Goal: Information Seeking & Learning: Learn about a topic

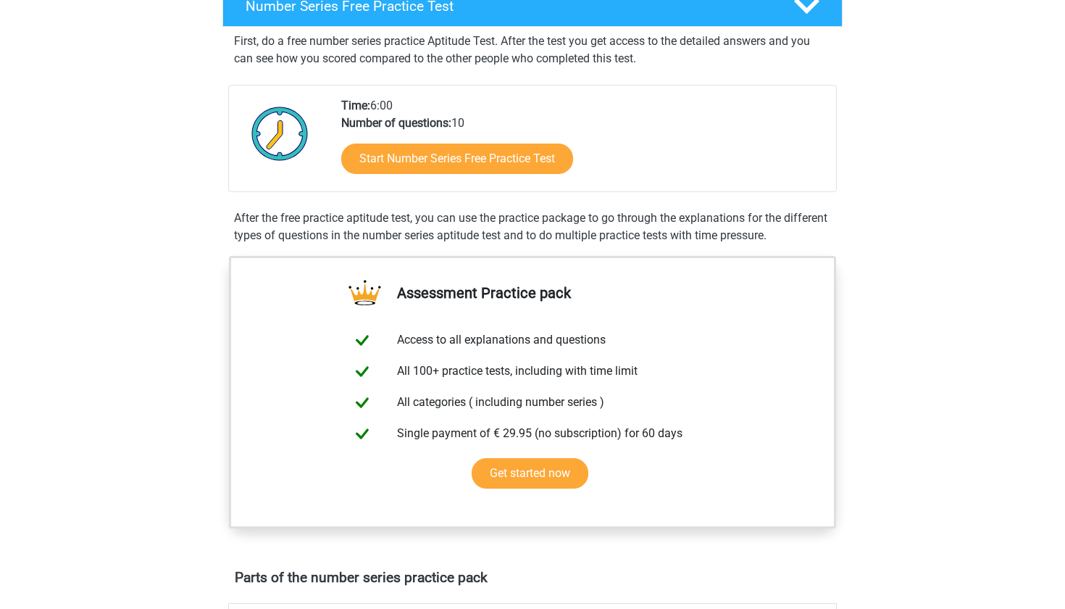
scroll to position [255, 0]
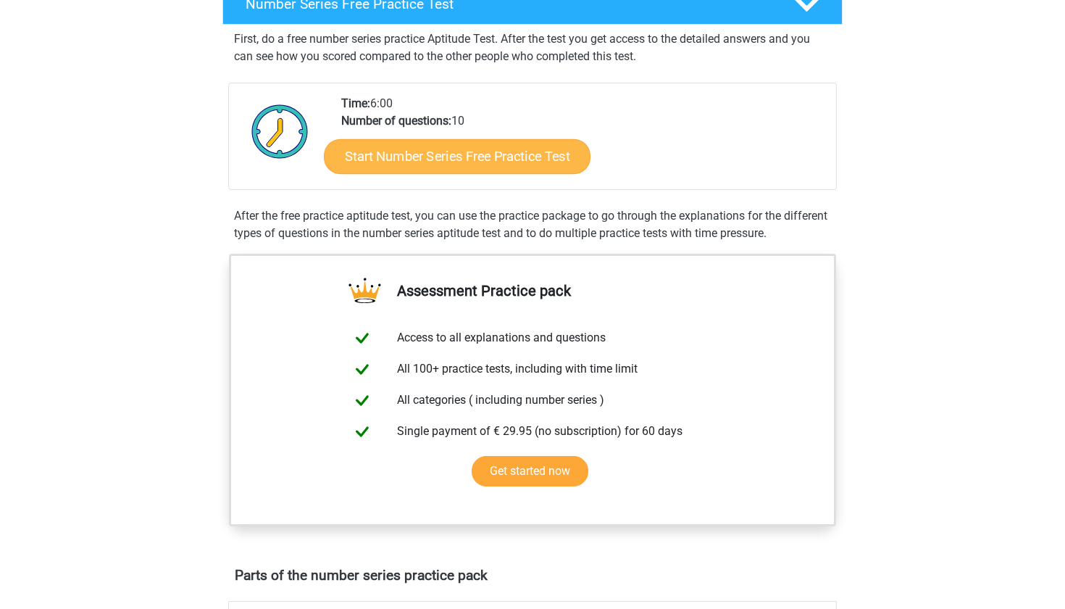
click at [517, 148] on link "Start Number Series Free Practice Test" at bounding box center [457, 155] width 267 height 35
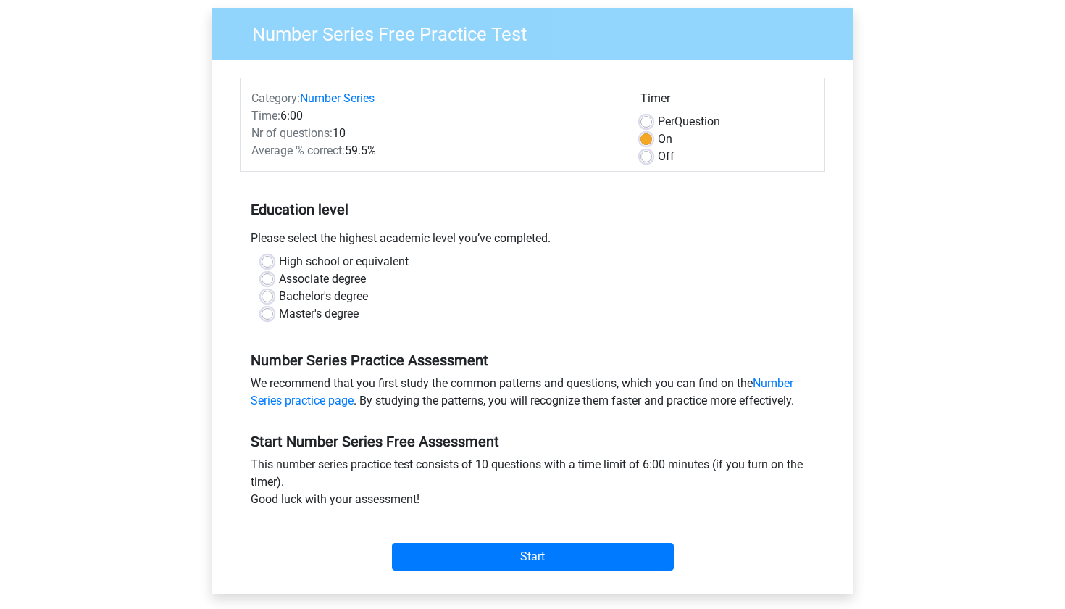
scroll to position [119, 0]
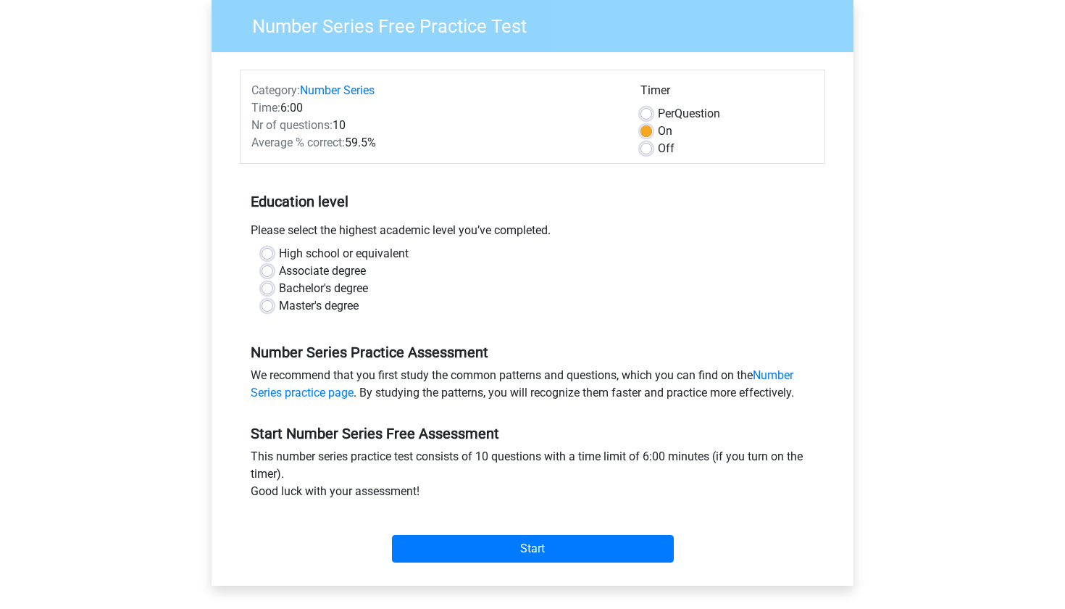
click at [329, 291] on label "Bachelor's degree" at bounding box center [323, 288] width 89 height 17
click at [273, 291] on input "Bachelor's degree" at bounding box center [268, 287] width 12 height 14
radio input "true"
click at [322, 319] on div "High school or equivalent Associate degree Bachelor's degree Master's degree" at bounding box center [532, 285] width 585 height 81
click at [326, 312] on label "Master's degree" at bounding box center [319, 305] width 80 height 17
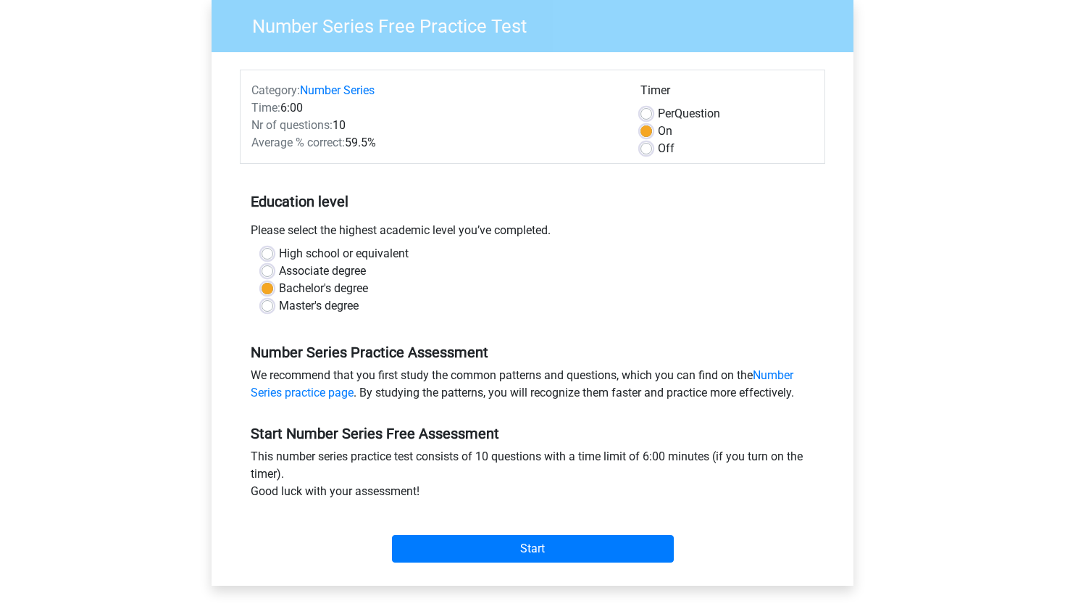
click at [273, 312] on input "Master's degree" at bounding box center [268, 304] width 12 height 14
radio input "true"
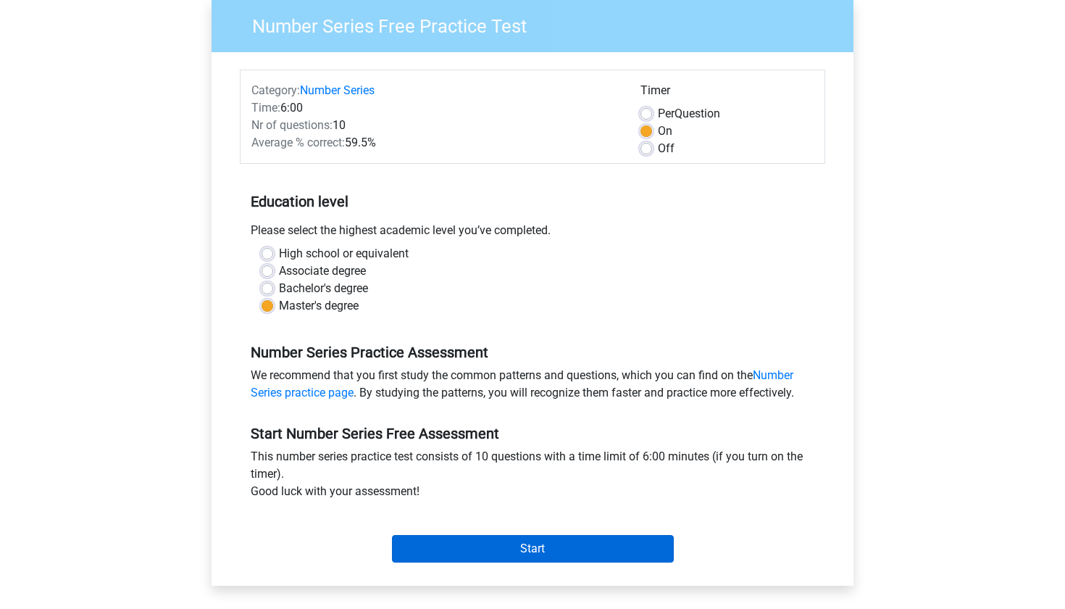
click at [488, 553] on input "Start" at bounding box center [533, 549] width 282 height 28
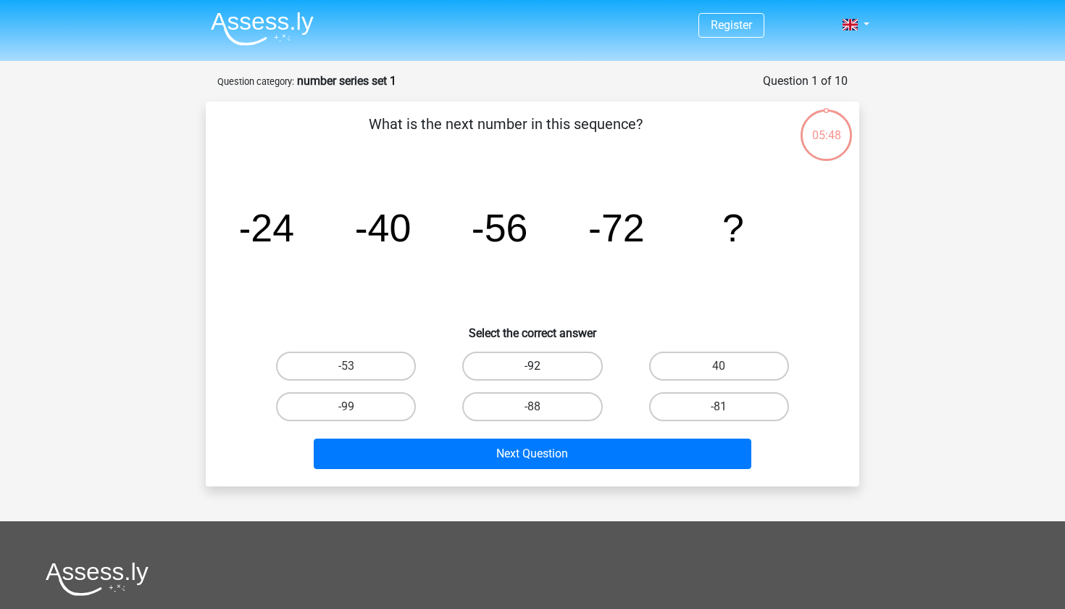
click at [552, 358] on label "-92" at bounding box center [532, 365] width 140 height 29
click at [542, 366] on input "-92" at bounding box center [536, 370] width 9 height 9
radio input "true"
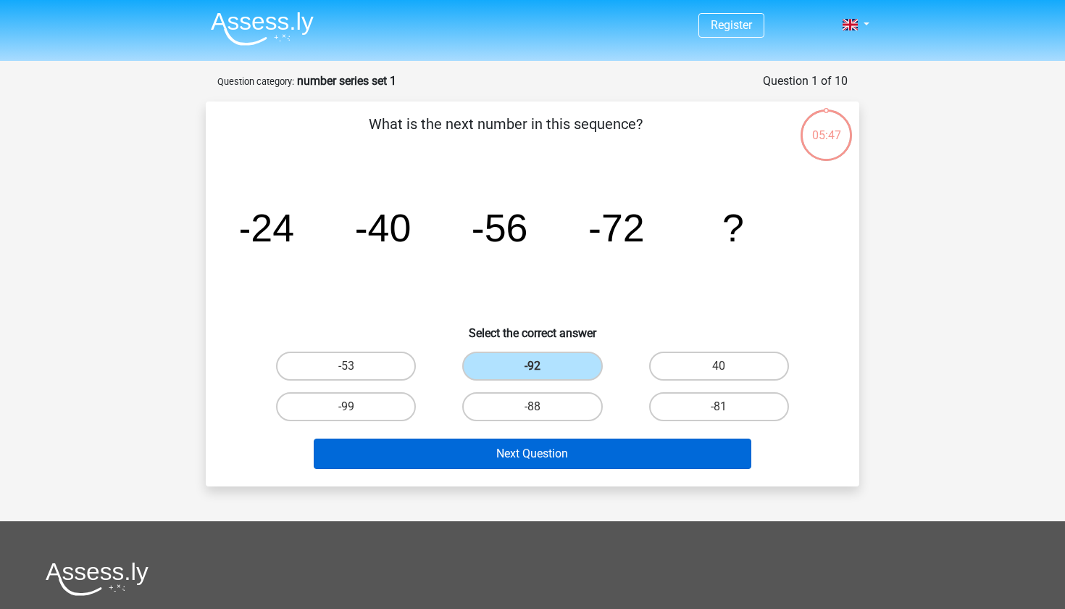
click at [559, 462] on button "Next Question" at bounding box center [533, 453] width 438 height 30
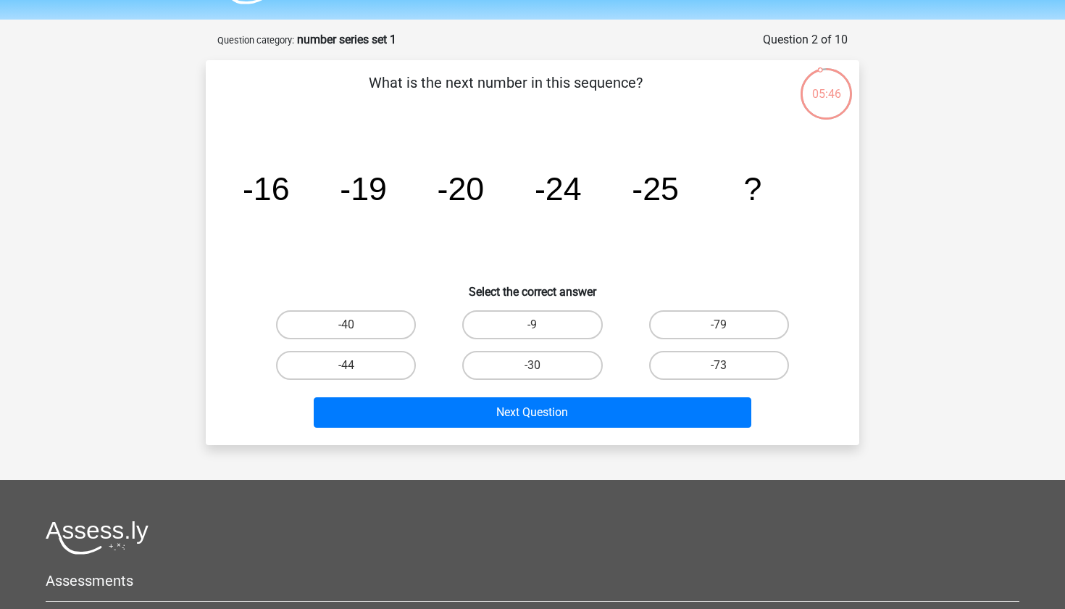
scroll to position [41, 0]
click at [584, 361] on label "-30" at bounding box center [532, 365] width 140 height 29
click at [542, 365] on input "-30" at bounding box center [536, 369] width 9 height 9
radio input "true"
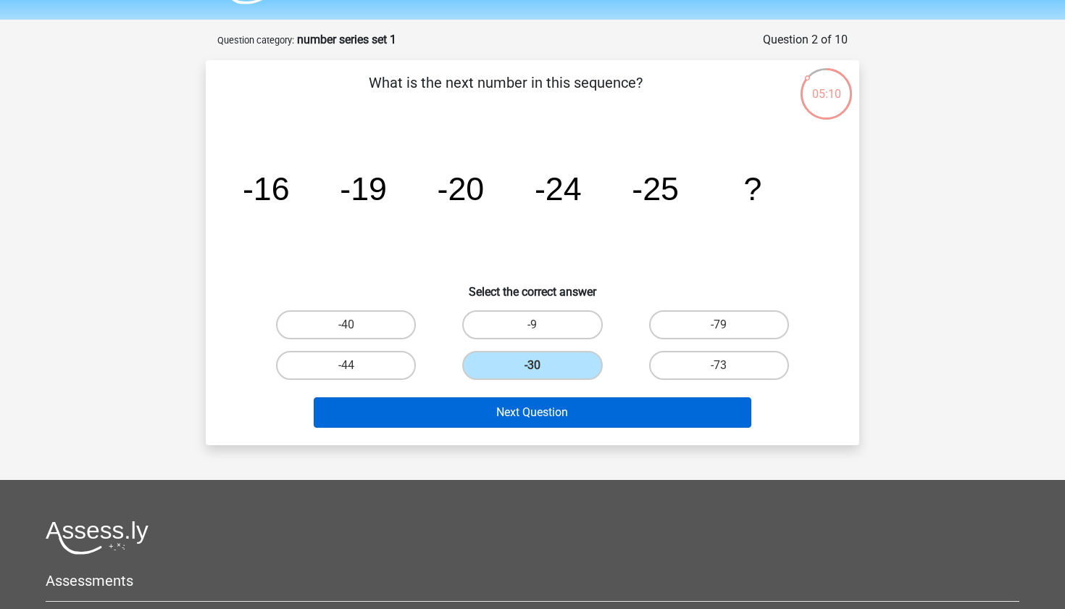
click at [577, 413] on button "Next Question" at bounding box center [533, 412] width 438 height 30
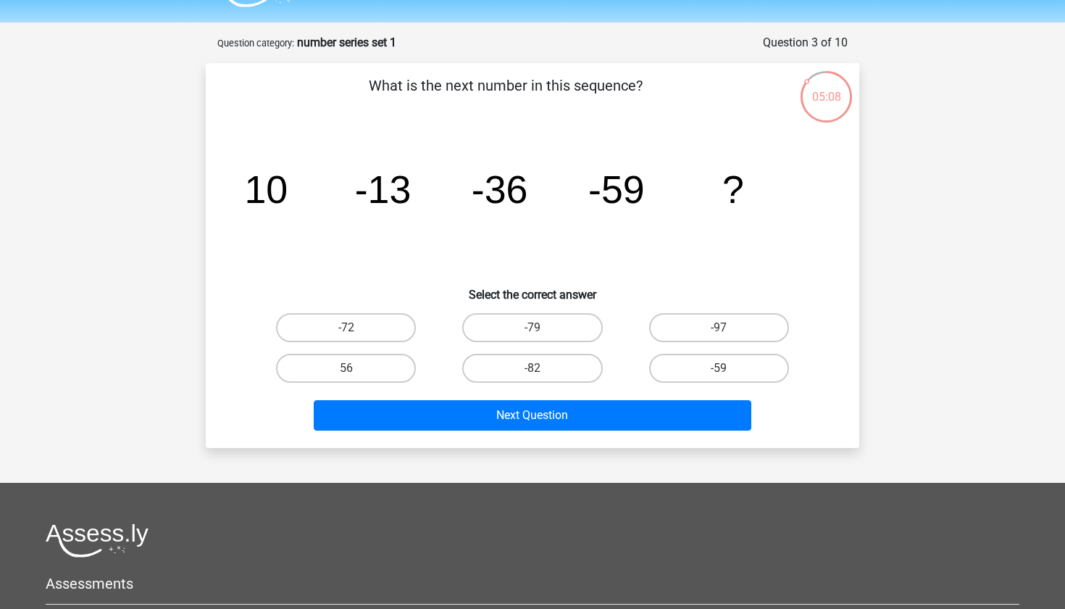
scroll to position [37, 0]
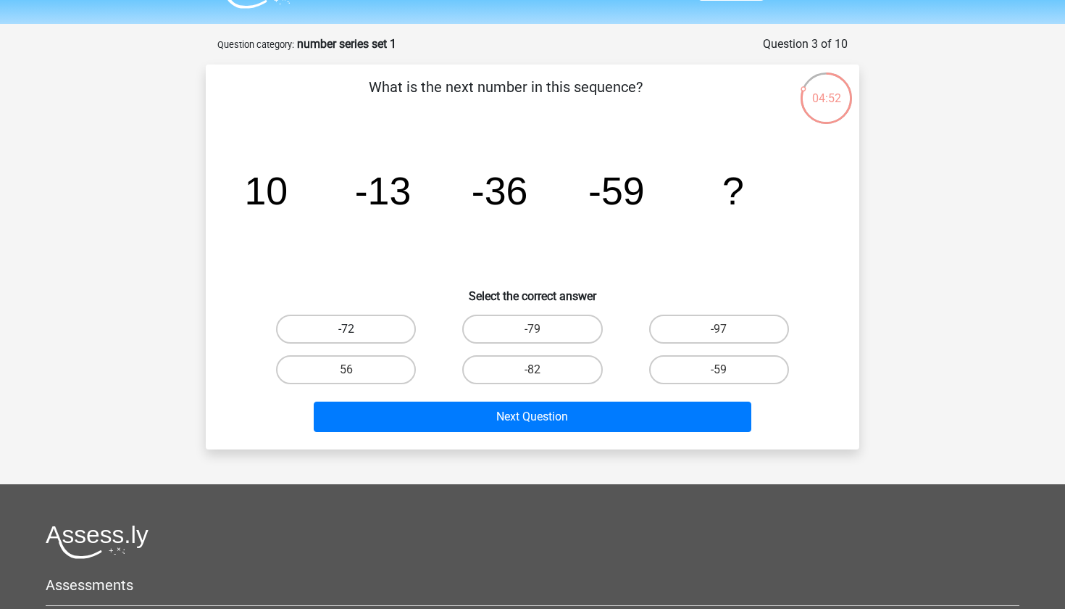
click at [387, 338] on label "-72" at bounding box center [346, 328] width 140 height 29
click at [356, 338] on input "-72" at bounding box center [350, 333] width 9 height 9
radio input "true"
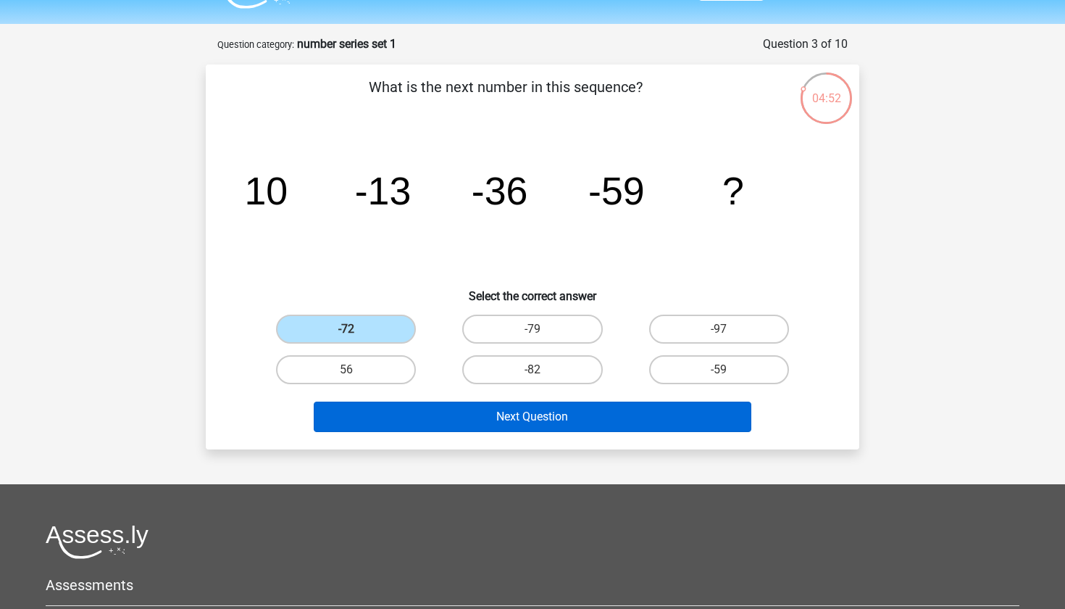
click at [437, 405] on button "Next Question" at bounding box center [533, 416] width 438 height 30
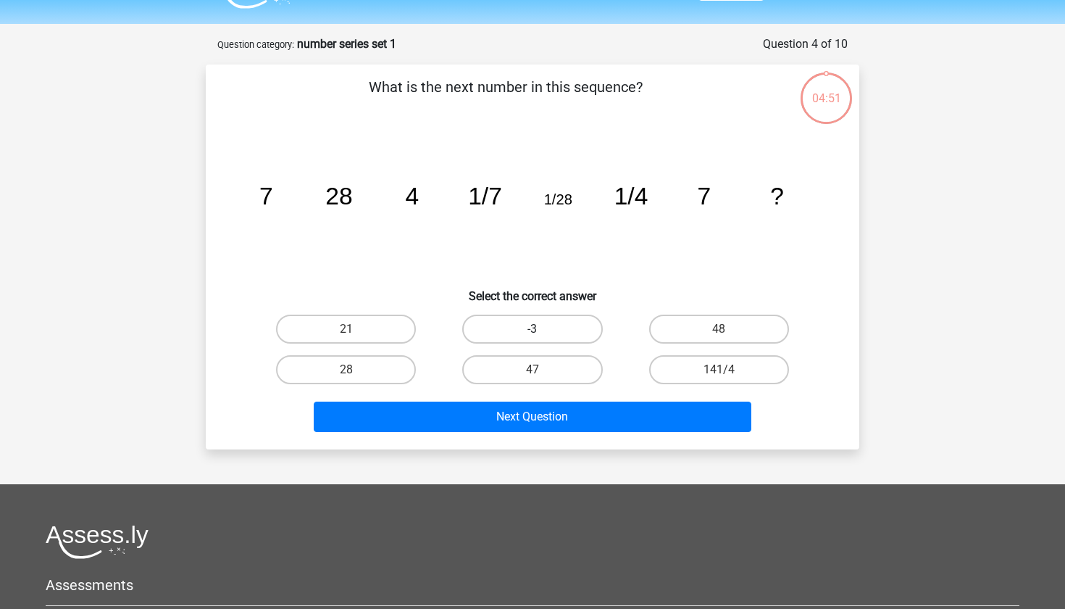
scroll to position [72, 0]
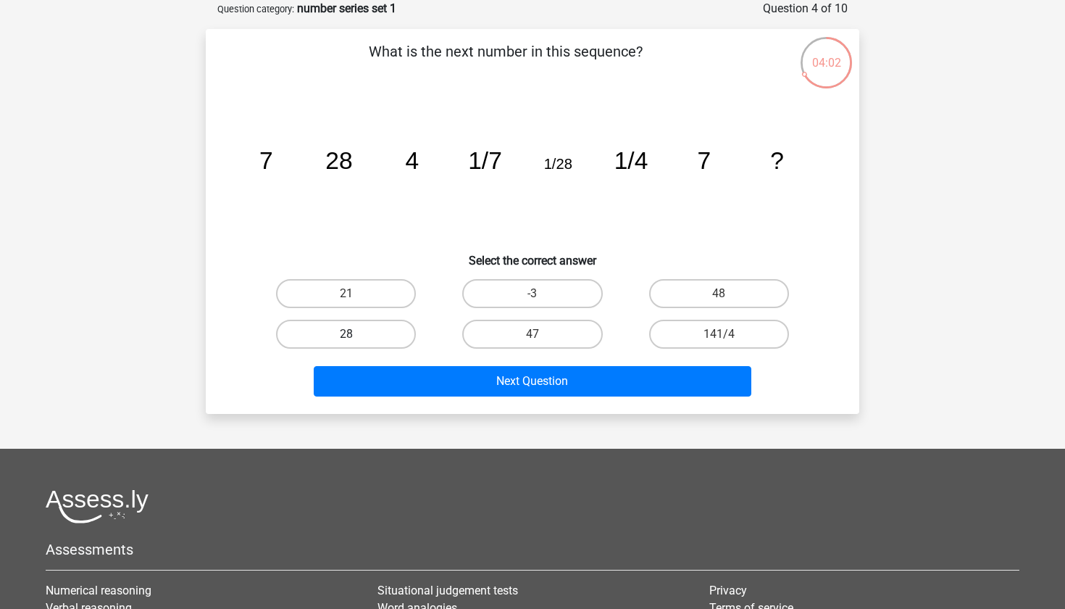
click at [390, 327] on label "28" at bounding box center [346, 333] width 140 height 29
click at [356, 334] on input "28" at bounding box center [350, 338] width 9 height 9
radio input "true"
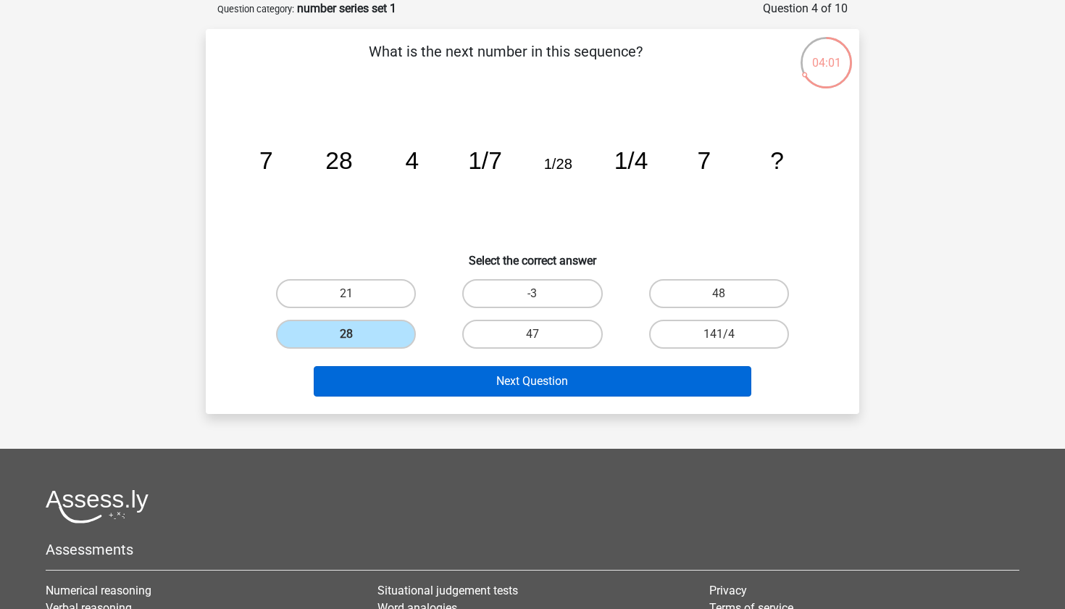
click at [413, 372] on button "Next Question" at bounding box center [533, 381] width 438 height 30
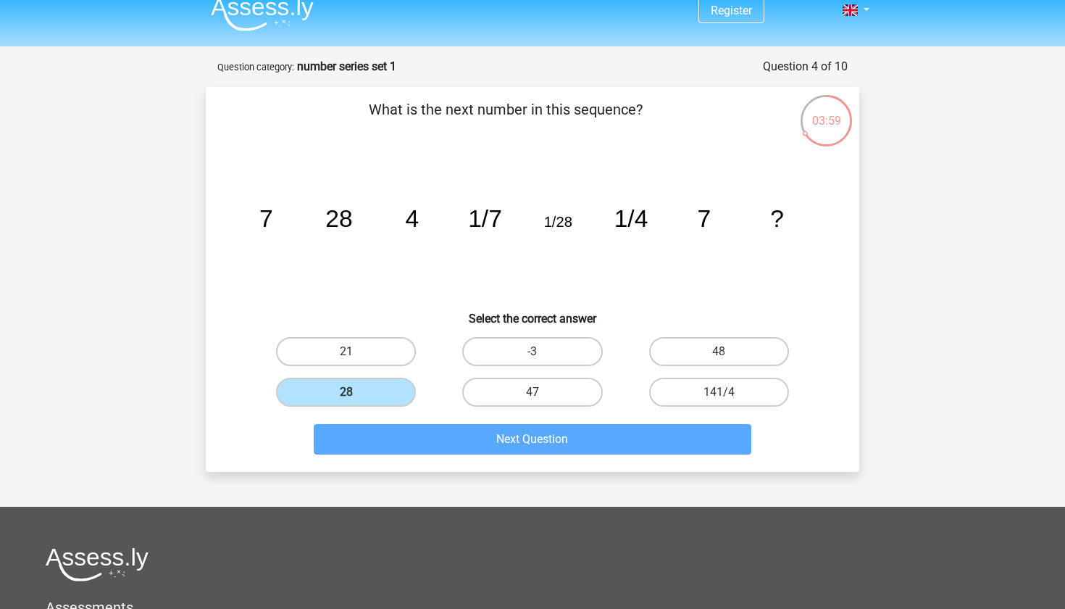
scroll to position [12, 0]
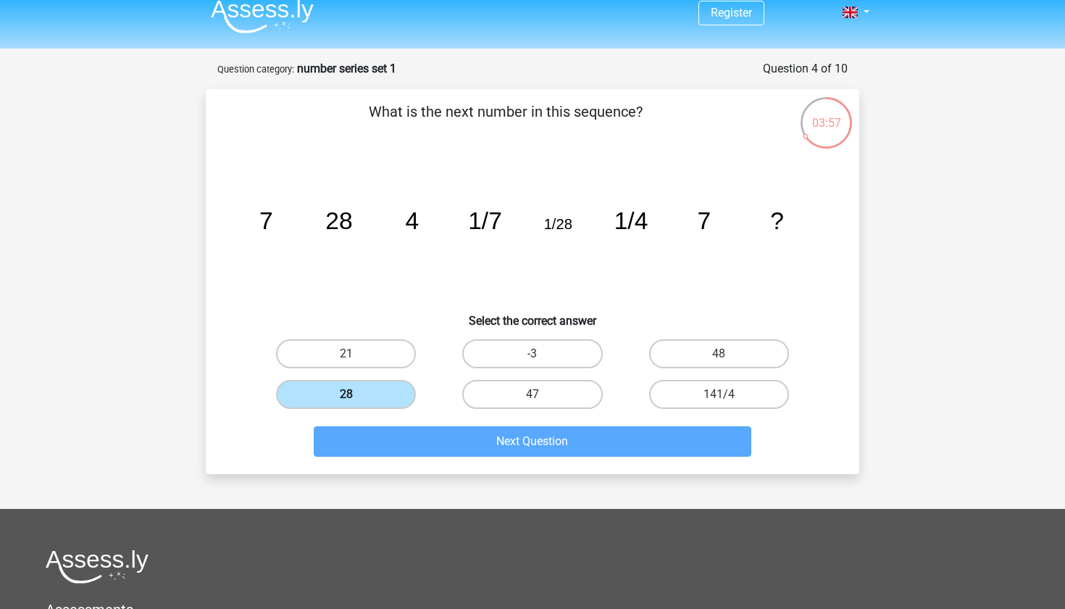
click at [377, 393] on label "28" at bounding box center [346, 394] width 140 height 29
click at [356, 394] on input "28" at bounding box center [350, 398] width 9 height 9
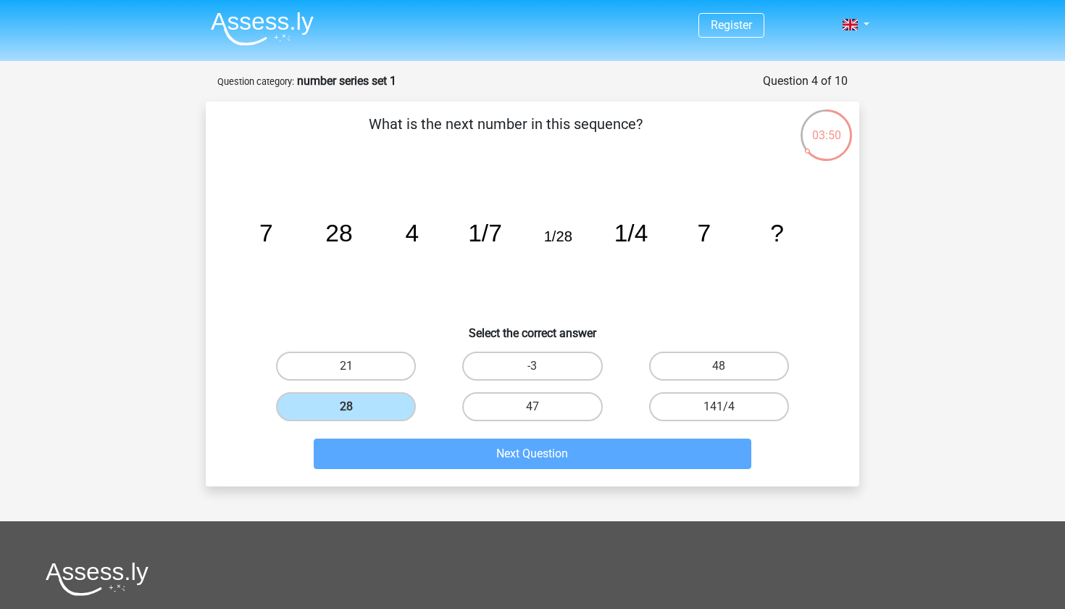
scroll to position [0, 0]
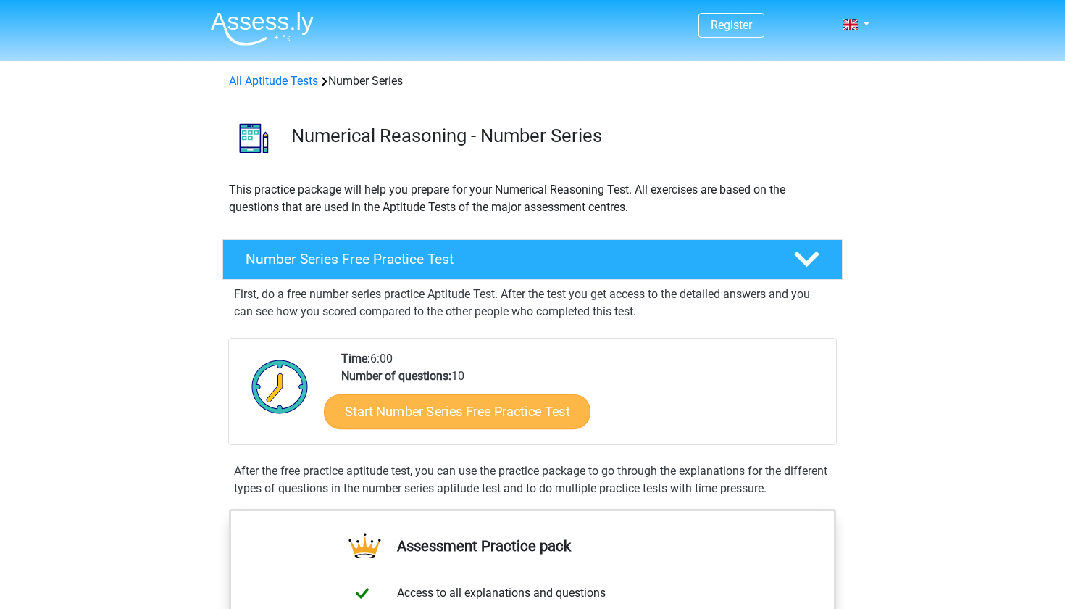
click at [498, 424] on link "Start Number Series Free Practice Test" at bounding box center [457, 410] width 267 height 35
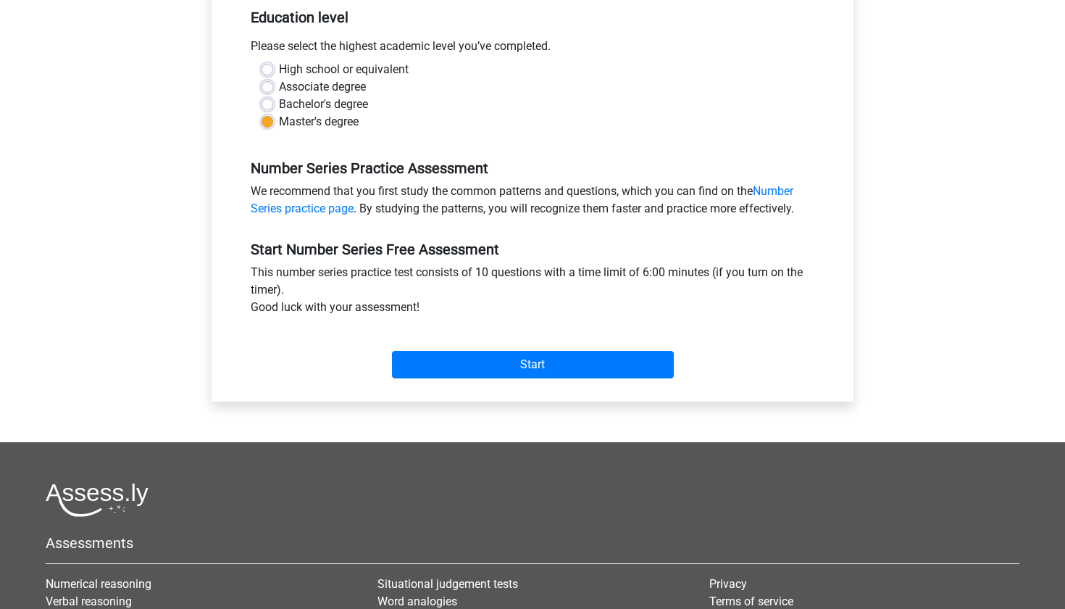
scroll to position [327, 0]
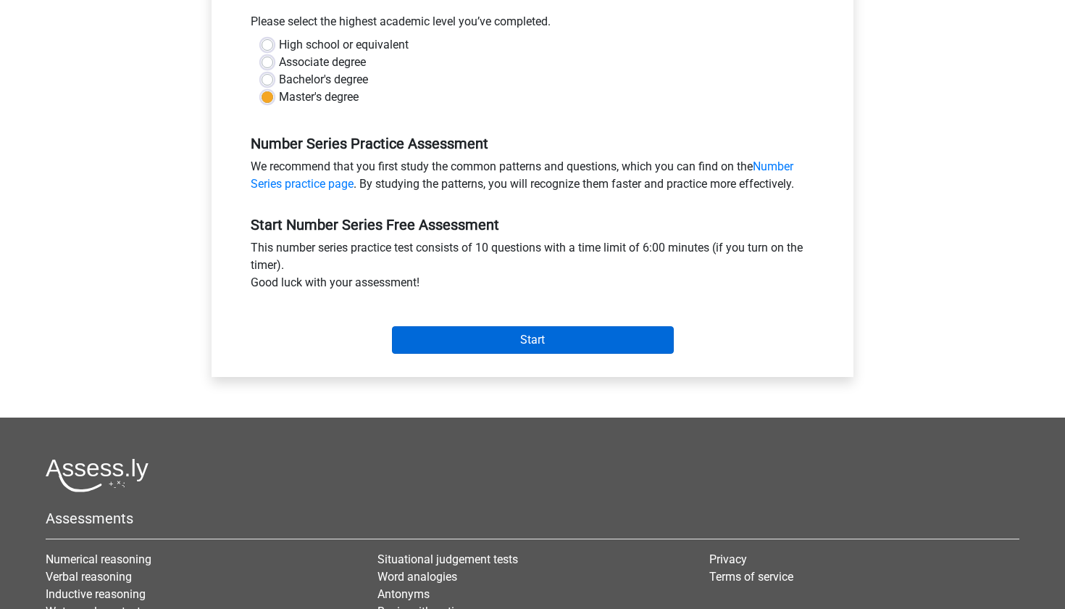
click at [556, 353] on input "Start" at bounding box center [533, 340] width 282 height 28
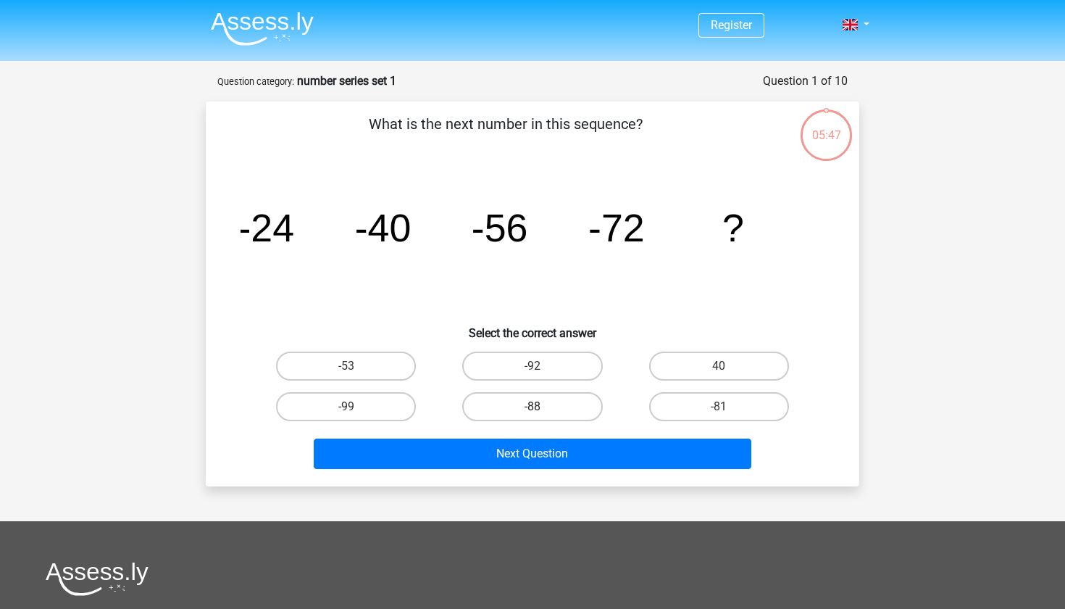
click at [581, 398] on label "-88" at bounding box center [532, 406] width 140 height 29
click at [542, 406] on input "-88" at bounding box center [536, 410] width 9 height 9
radio input "true"
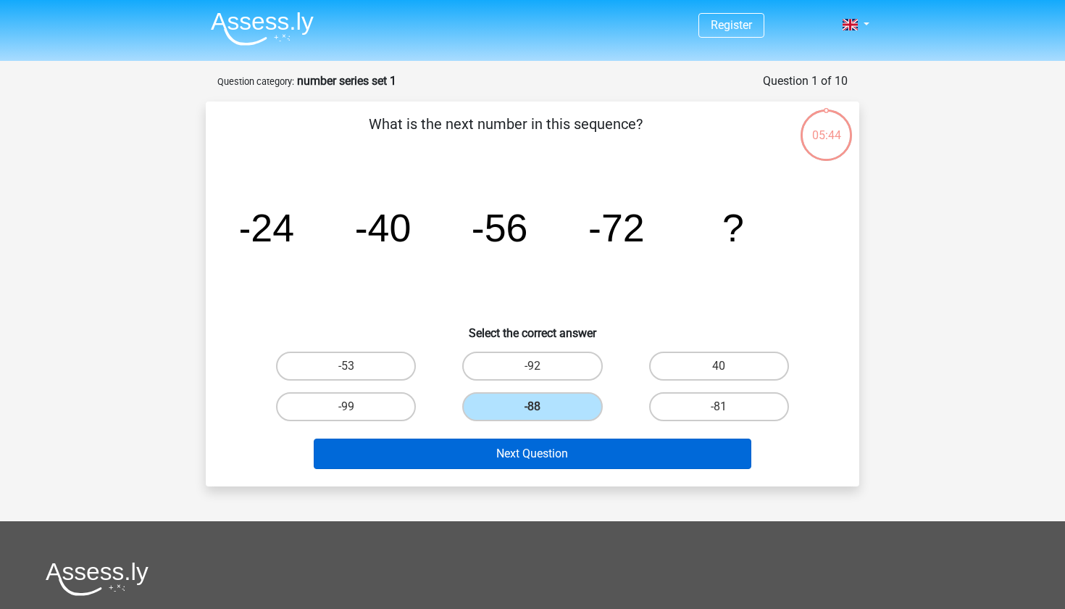
click at [567, 454] on button "Next Question" at bounding box center [533, 453] width 438 height 30
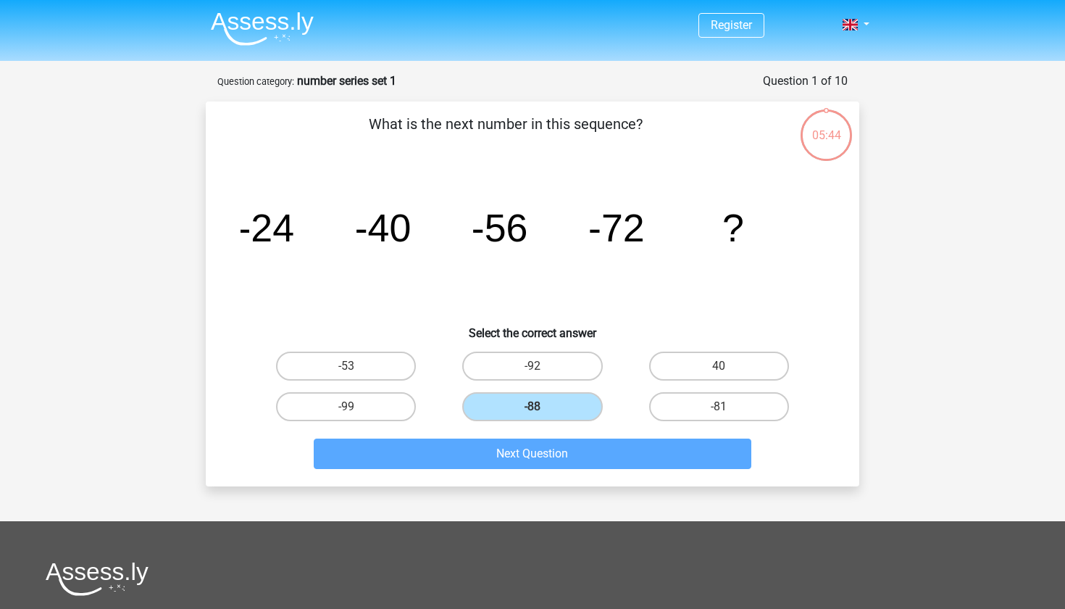
scroll to position [72, 0]
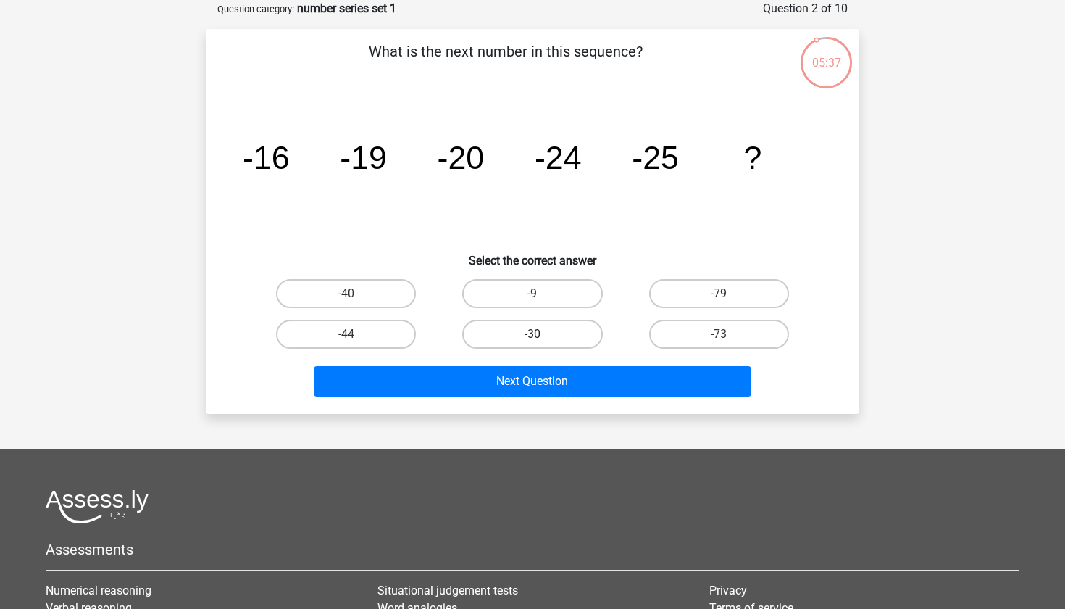
click at [509, 331] on label "-30" at bounding box center [532, 333] width 140 height 29
click at [532, 334] on input "-30" at bounding box center [536, 338] width 9 height 9
radio input "true"
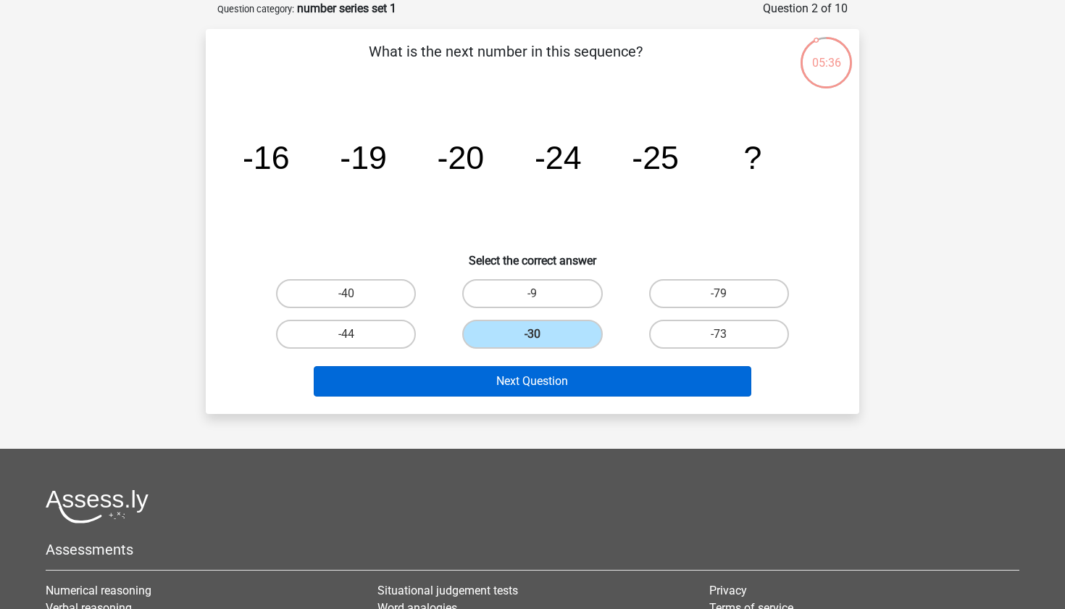
click at [509, 378] on button "Next Question" at bounding box center [533, 381] width 438 height 30
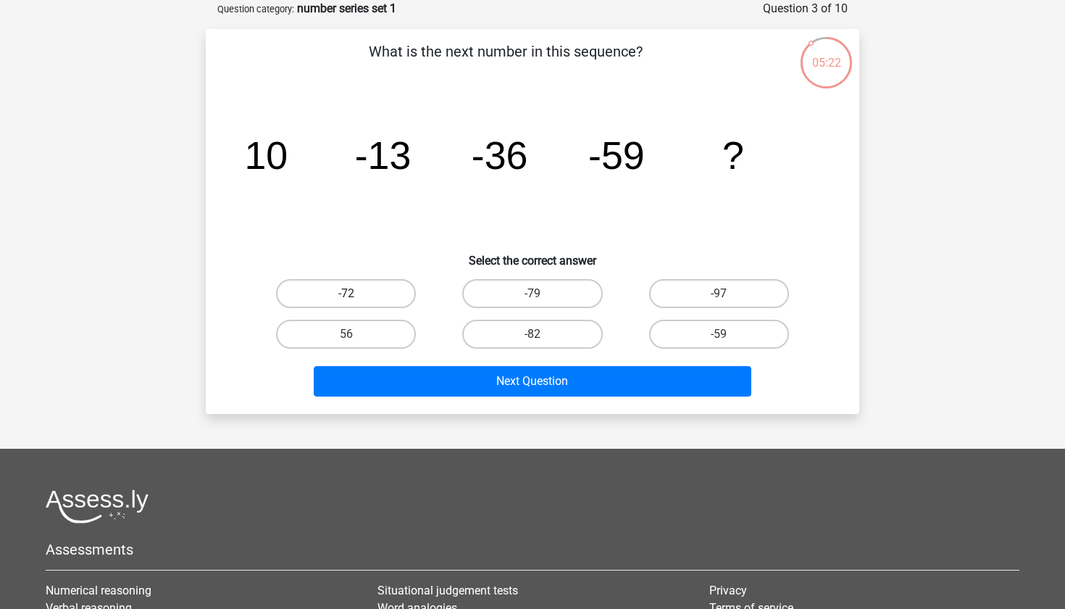
click at [396, 289] on label "-72" at bounding box center [346, 293] width 140 height 29
click at [356, 293] on input "-72" at bounding box center [350, 297] width 9 height 9
radio input "true"
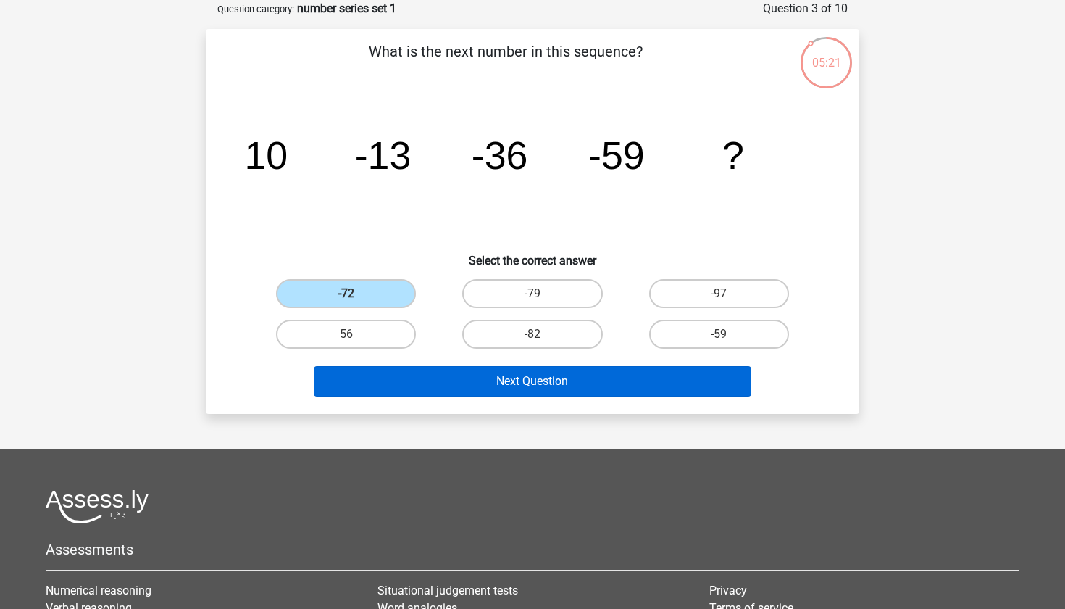
click at [438, 379] on button "Next Question" at bounding box center [533, 381] width 438 height 30
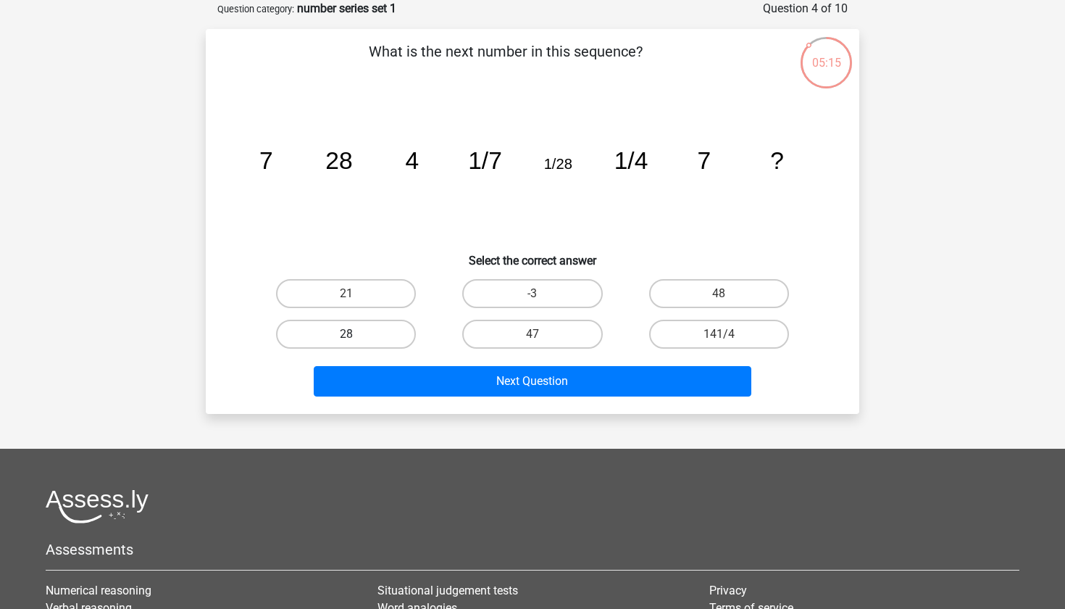
click at [379, 331] on label "28" at bounding box center [346, 333] width 140 height 29
click at [356, 334] on input "28" at bounding box center [350, 338] width 9 height 9
radio input "true"
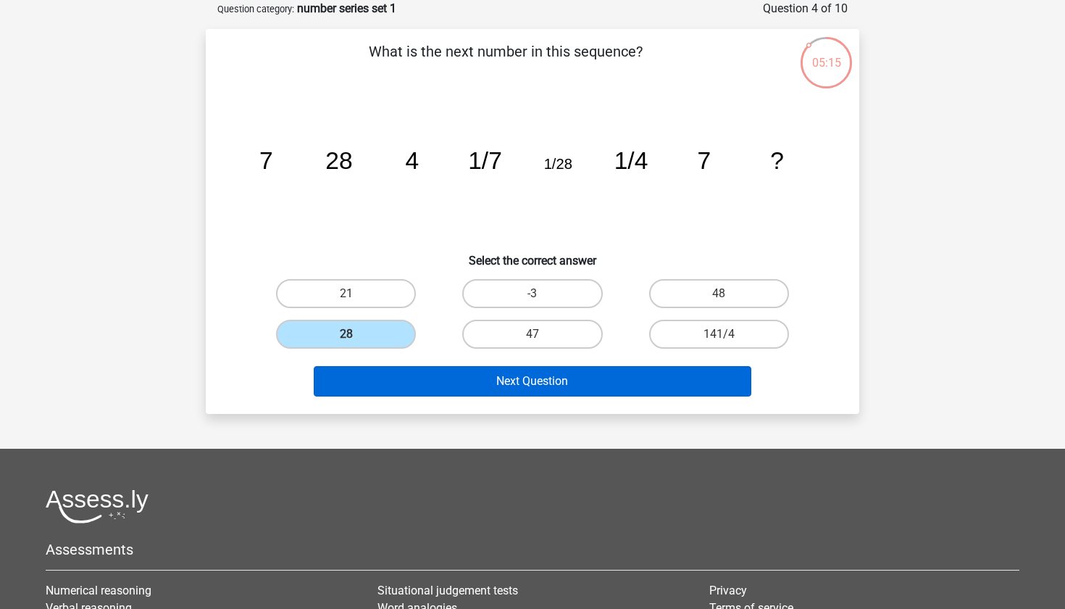
click at [412, 388] on button "Next Question" at bounding box center [533, 381] width 438 height 30
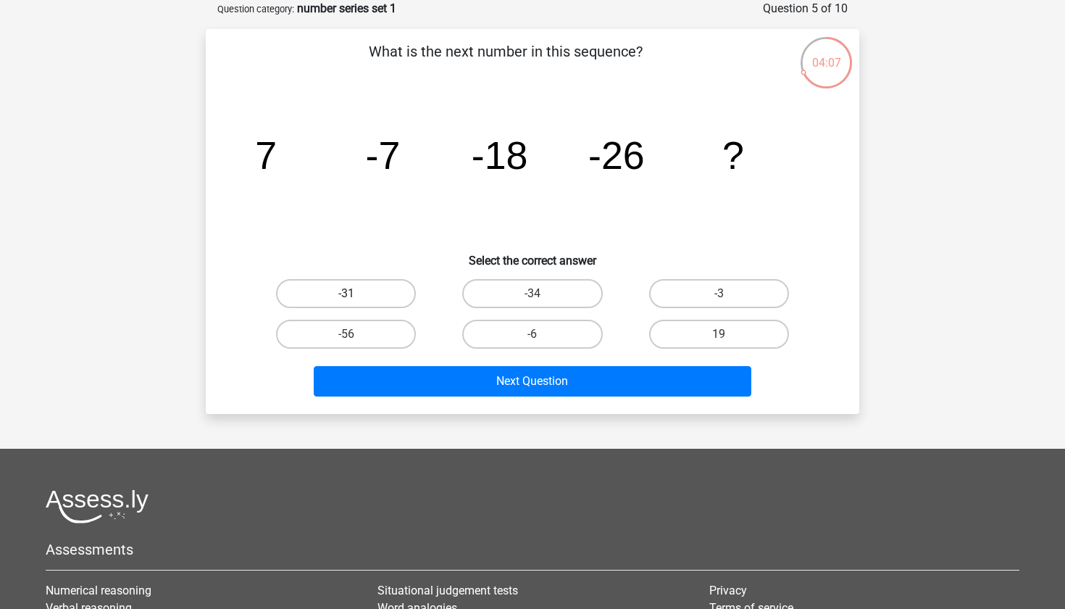
click at [349, 291] on label "-31" at bounding box center [346, 293] width 140 height 29
click at [349, 293] on input "-31" at bounding box center [350, 297] width 9 height 9
radio input "true"
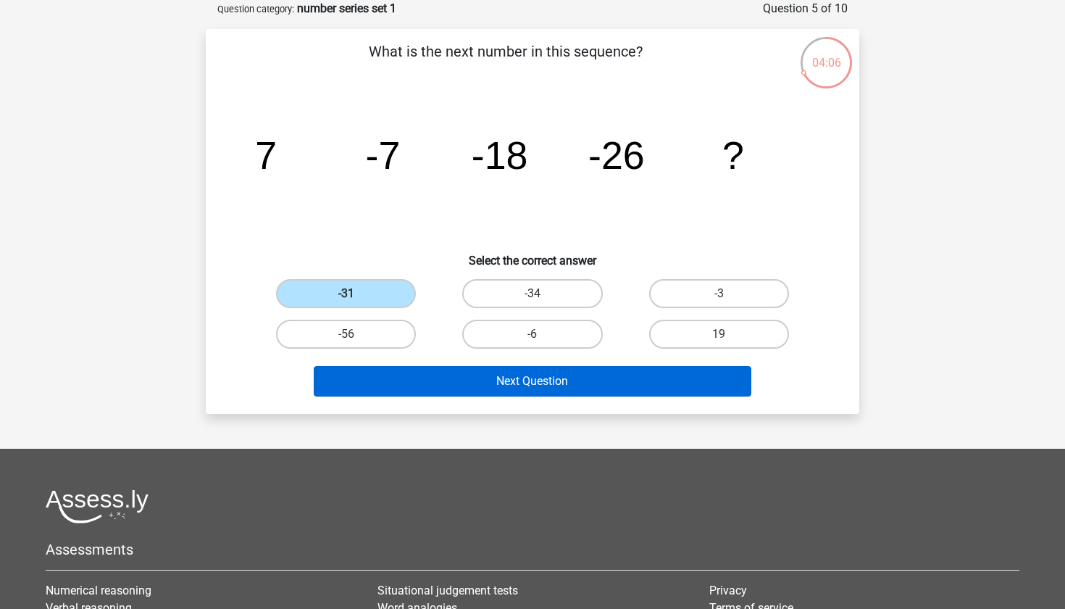
click at [425, 395] on button "Next Question" at bounding box center [533, 381] width 438 height 30
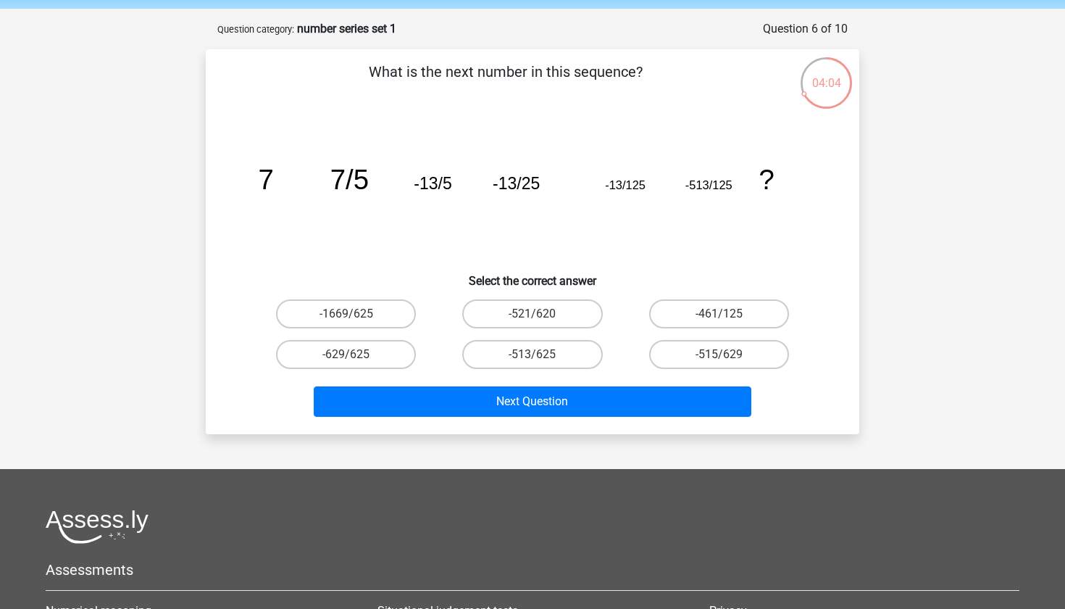
scroll to position [48, 0]
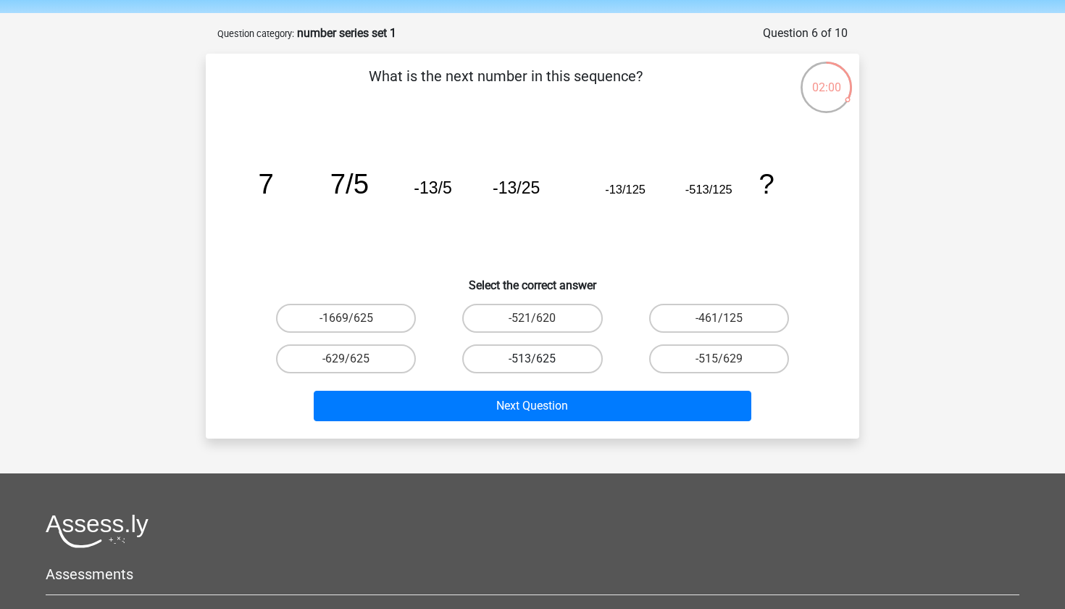
click at [552, 349] on label "-513/625" at bounding box center [532, 358] width 140 height 29
click at [542, 359] on input "-513/625" at bounding box center [536, 363] width 9 height 9
radio input "true"
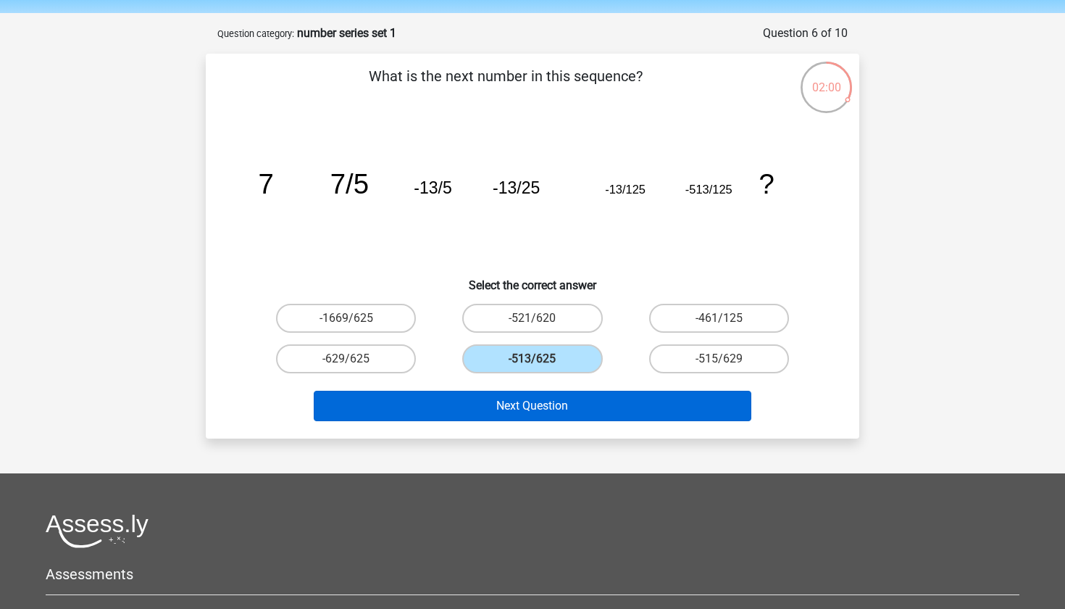
click at [559, 419] on button "Next Question" at bounding box center [533, 405] width 438 height 30
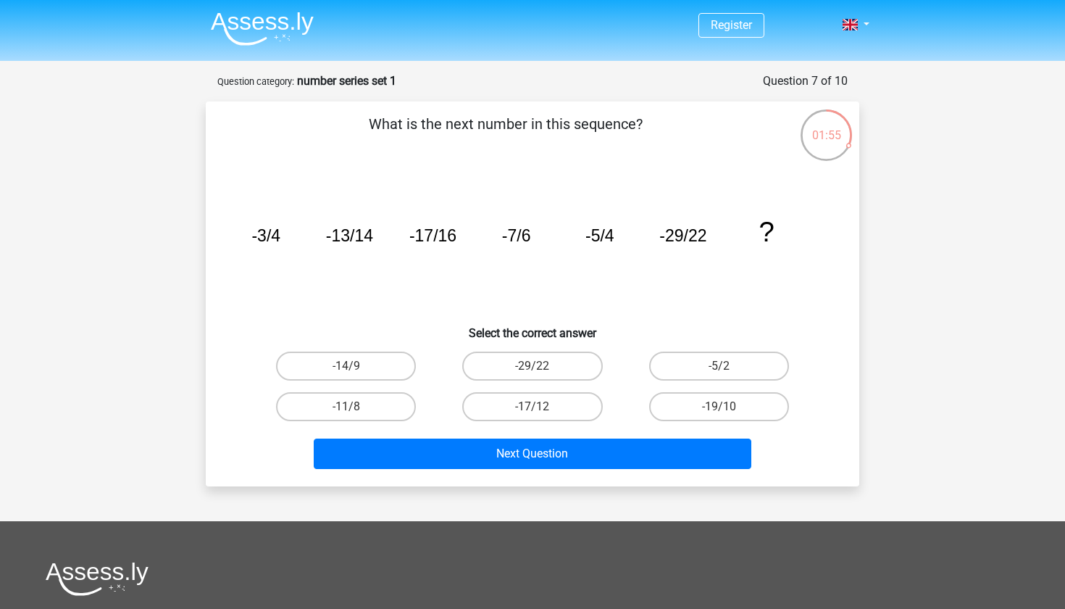
scroll to position [0, 0]
click at [543, 421] on div "-17/12" at bounding box center [532, 406] width 186 height 41
click at [544, 414] on label "-17/12" at bounding box center [532, 406] width 140 height 29
click at [542, 414] on input "-17/12" at bounding box center [536, 410] width 9 height 9
radio input "true"
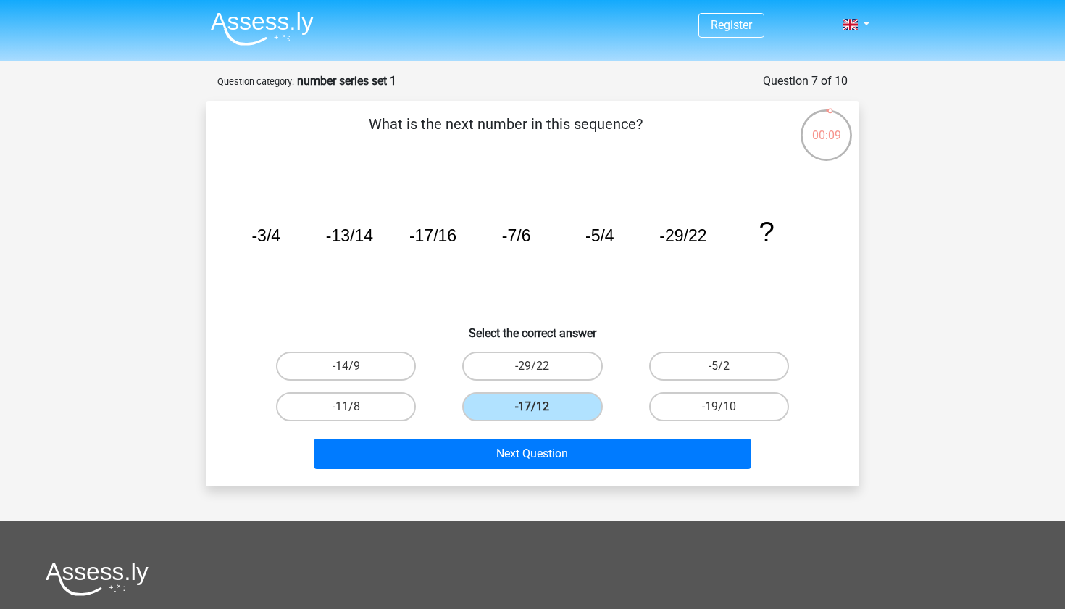
click at [550, 469] on div "Next Question" at bounding box center [532, 456] width 559 height 36
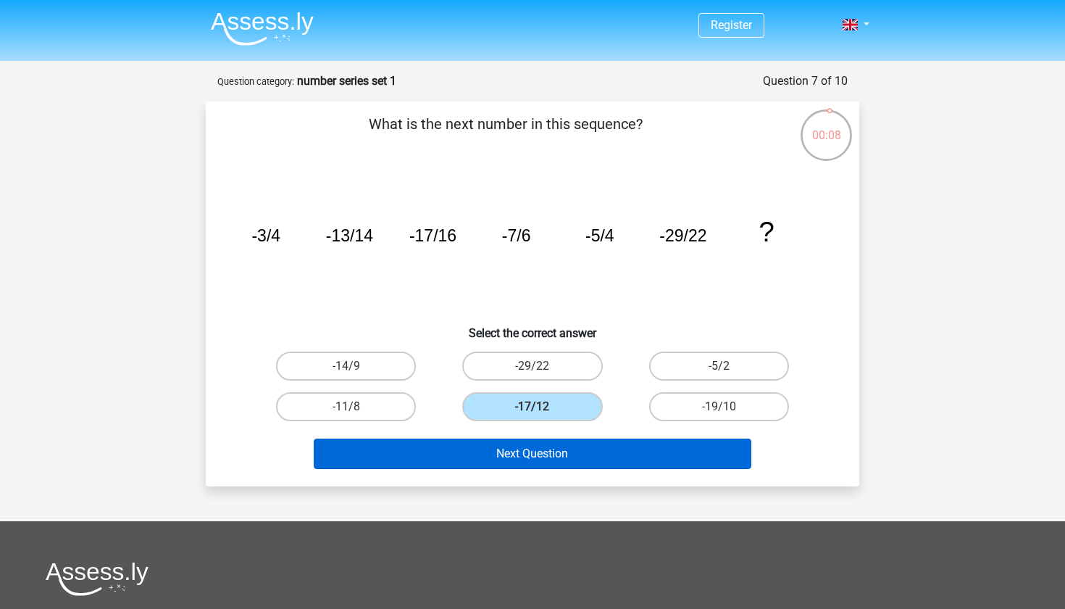
click at [556, 445] on button "Next Question" at bounding box center [533, 453] width 438 height 30
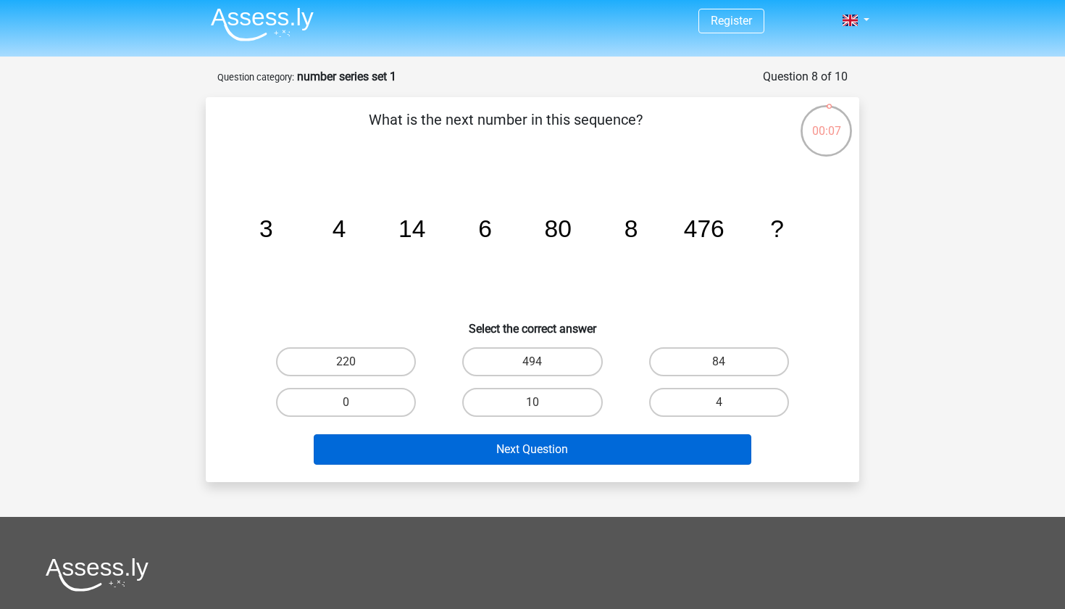
scroll to position [4, 0]
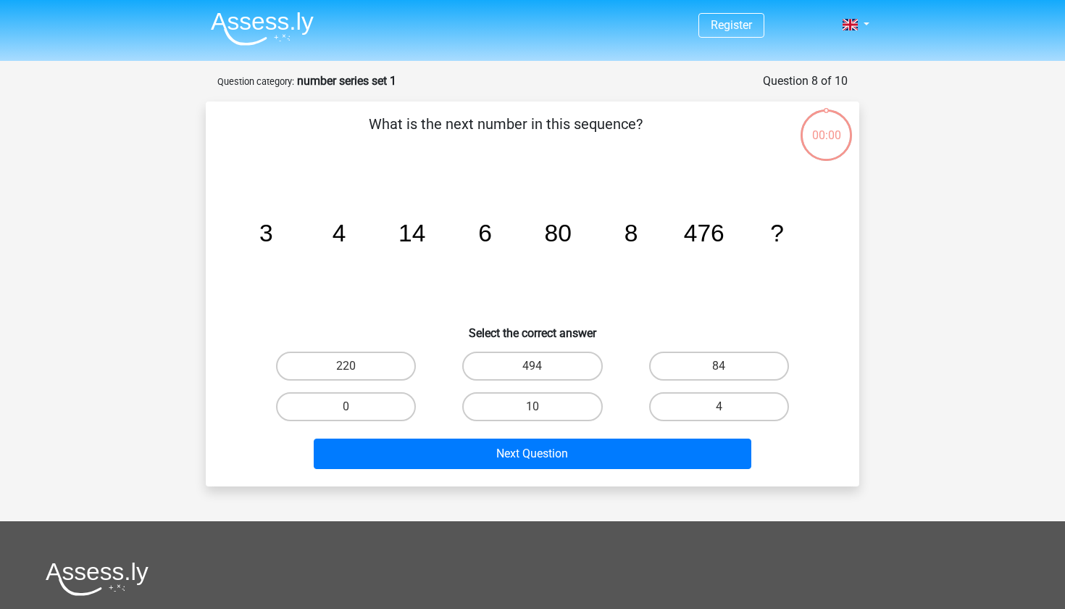
scroll to position [4, 0]
